Goal: Find specific page/section: Find specific page/section

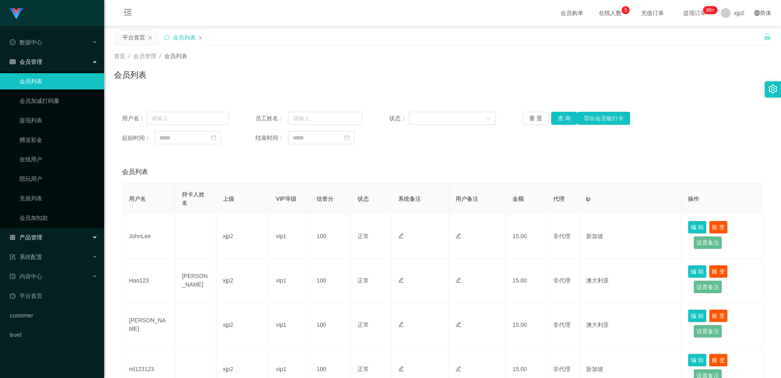
click at [41, 237] on span "产品管理" at bounding box center [26, 237] width 33 height 7
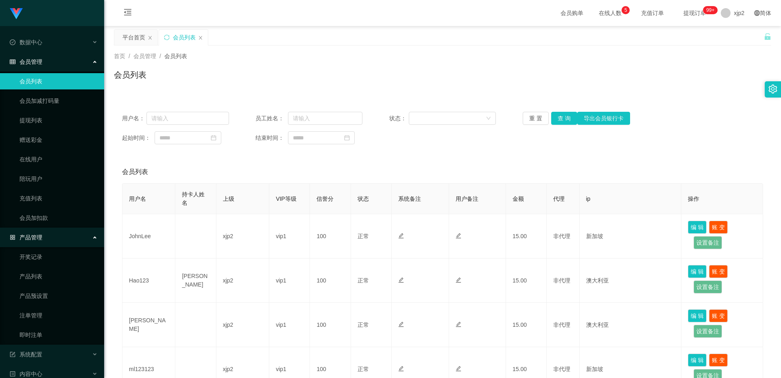
click at [45, 238] on div "产品管理" at bounding box center [52, 237] width 104 height 16
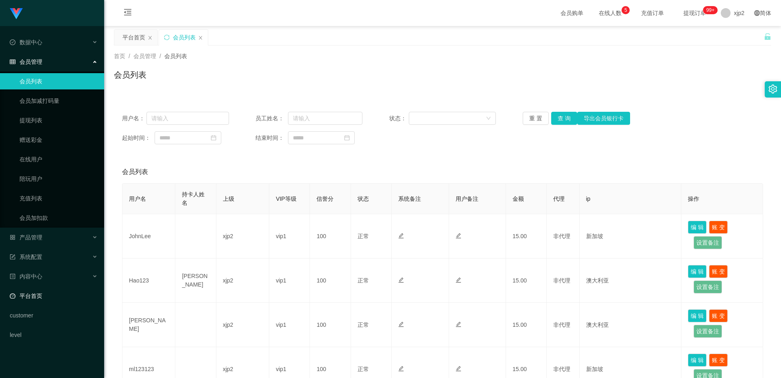
click at [36, 294] on link "平台首页" at bounding box center [54, 296] width 88 height 16
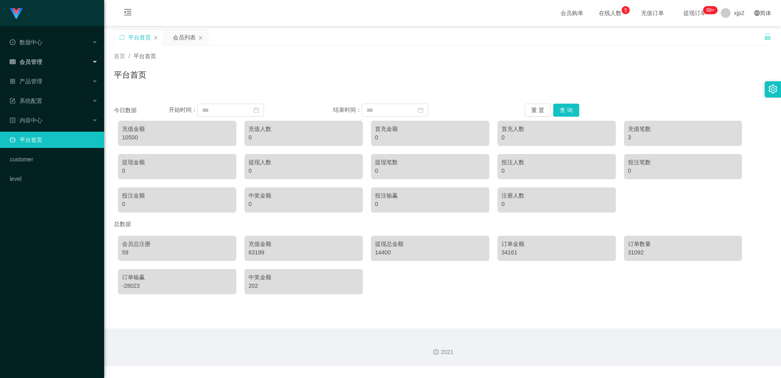
click at [35, 57] on div "会员管理" at bounding box center [52, 62] width 104 height 16
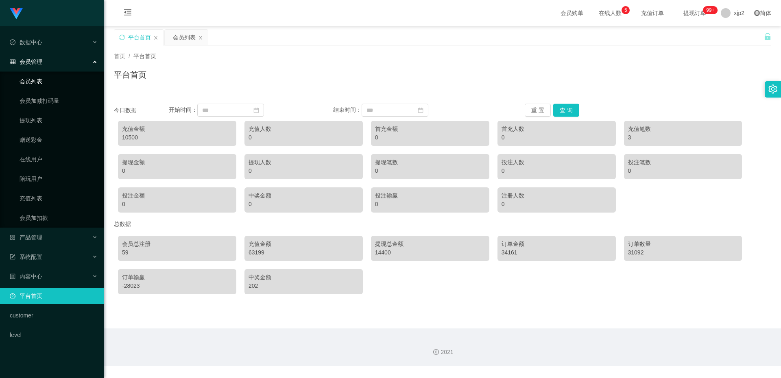
click at [46, 82] on link "会员列表" at bounding box center [59, 81] width 78 height 16
